Goal: Obtain resource: Obtain resource

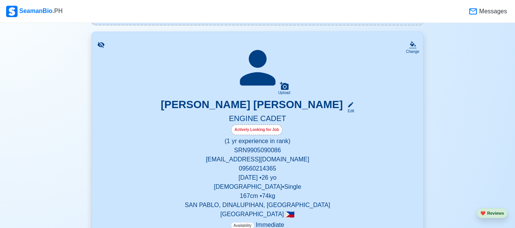
scroll to position [152, 0]
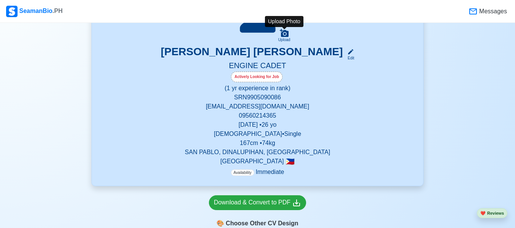
click at [287, 37] on icon at bounding box center [284, 33] width 9 height 8
click at [0, 0] on input "Upload" at bounding box center [0, 0] width 0 height 0
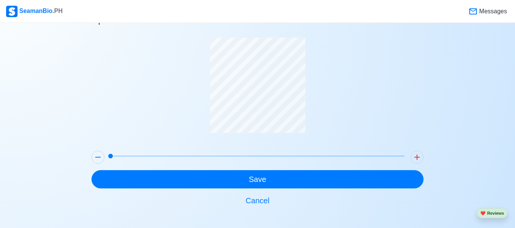
scroll to position [26, 0]
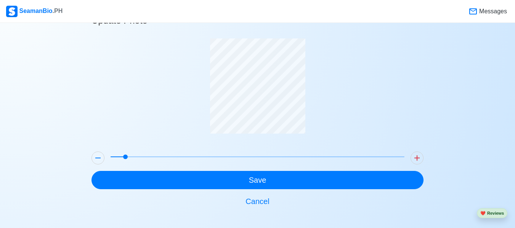
click at [123, 157] on span at bounding box center [125, 157] width 5 height 5
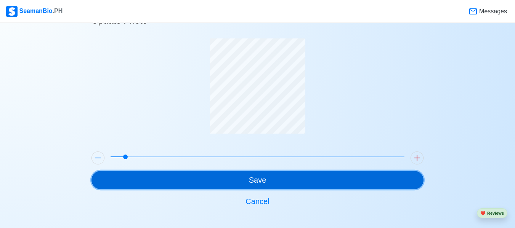
click at [234, 183] on button "Save" at bounding box center [257, 180] width 332 height 18
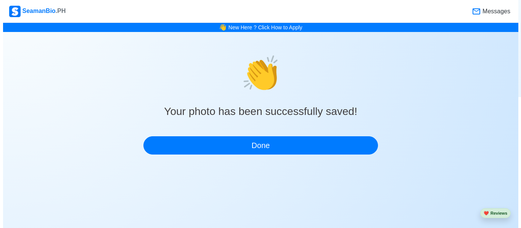
scroll to position [0, 0]
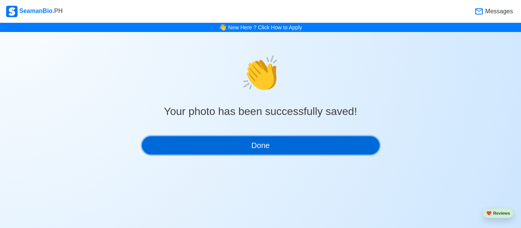
click at [262, 138] on button "Done" at bounding box center [260, 145] width 237 height 18
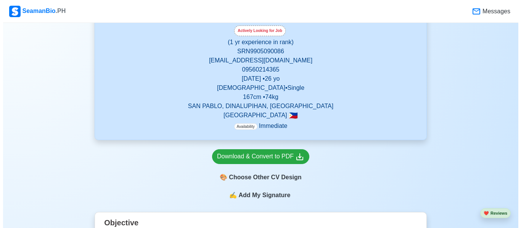
scroll to position [152, 0]
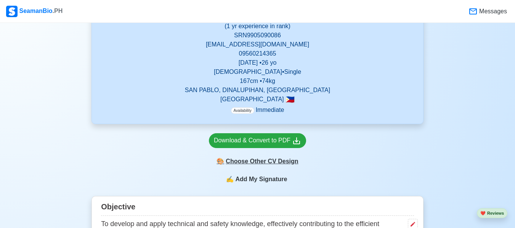
click at [264, 166] on div "🎨 Choose Other CV Design" at bounding box center [257, 161] width 97 height 14
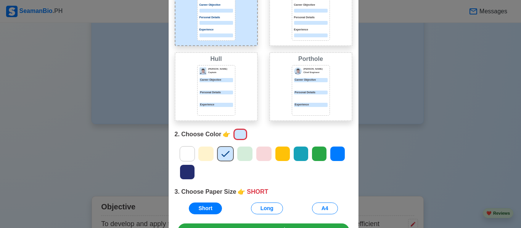
scroll to position [85, 0]
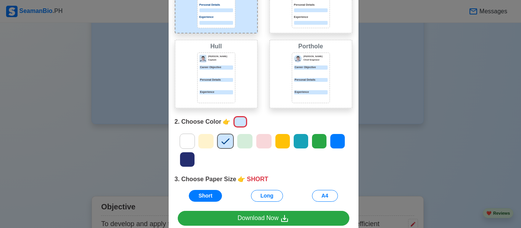
click at [205, 144] on icon at bounding box center [205, 141] width 11 height 11
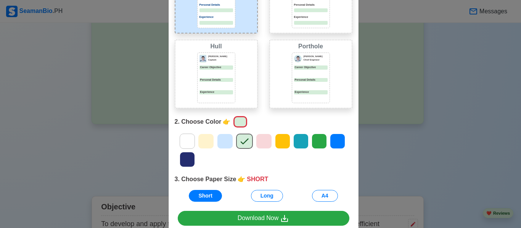
click at [243, 140] on icon at bounding box center [244, 141] width 11 height 11
click at [170, 130] on div "1. Choose Design 👉 PORT Port [PERSON_NAME] Captain Career Objective Personal De…" at bounding box center [263, 80] width 190 height 256
click at [181, 141] on icon at bounding box center [186, 141] width 11 height 11
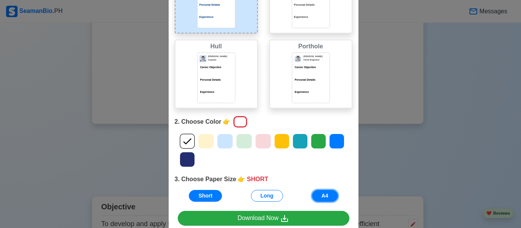
click at [321, 195] on button "A4" at bounding box center [325, 196] width 26 height 12
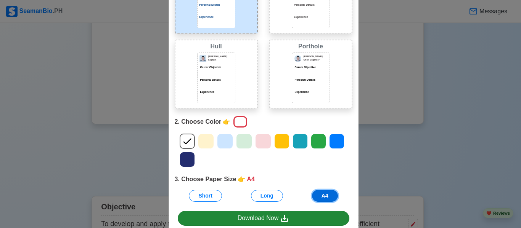
scroll to position [123, 0]
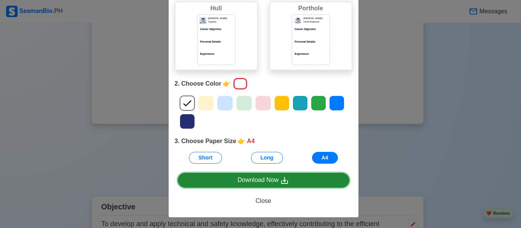
click at [288, 177] on link "Download Now" at bounding box center [264, 180] width 172 height 15
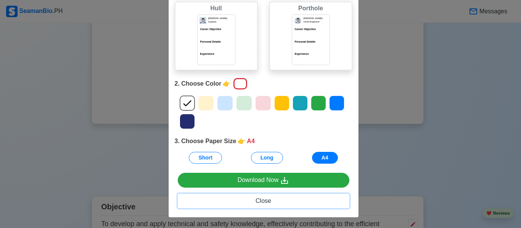
click at [265, 197] on button "Close" at bounding box center [264, 201] width 172 height 14
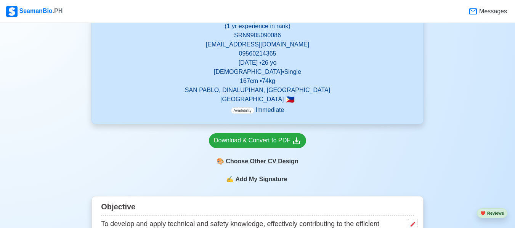
click at [263, 162] on div "🎨 Choose Other CV Design" at bounding box center [257, 161] width 97 height 14
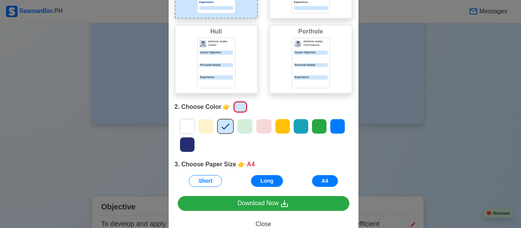
scroll to position [123, 0]
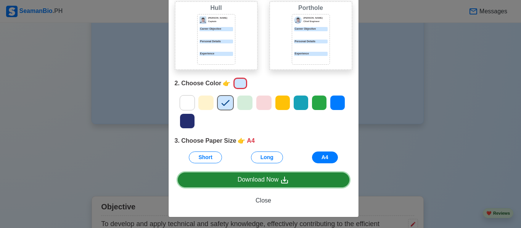
click at [269, 183] on div "Download Now" at bounding box center [263, 180] width 52 height 10
